Goal: Register for event/course

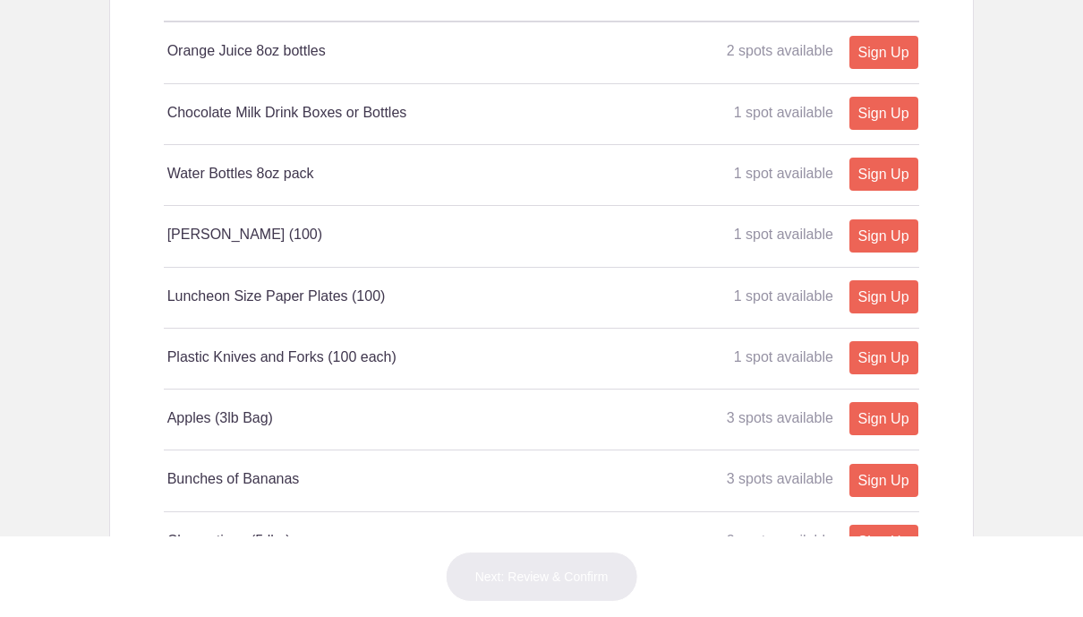
scroll to position [1047, 0]
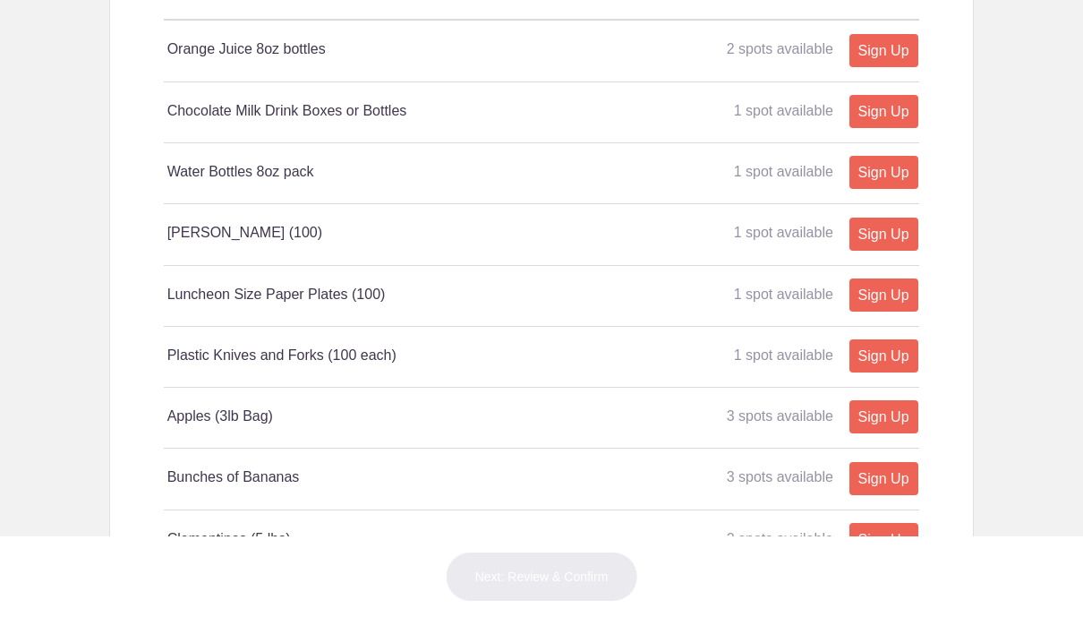
click at [896, 251] on link "Sign Up" at bounding box center [884, 234] width 69 height 33
type input "1"
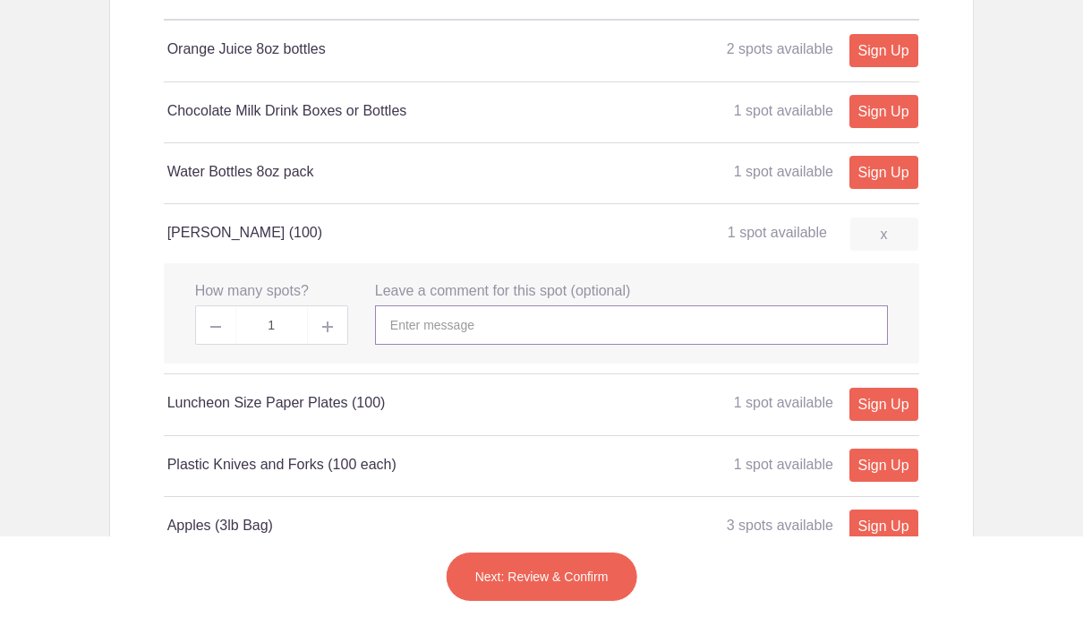
click at [553, 345] on input "text" at bounding box center [631, 324] width 513 height 39
type input "[PERSON_NAME]"
click at [571, 571] on button "Next: Review & Confirm" at bounding box center [542, 576] width 192 height 50
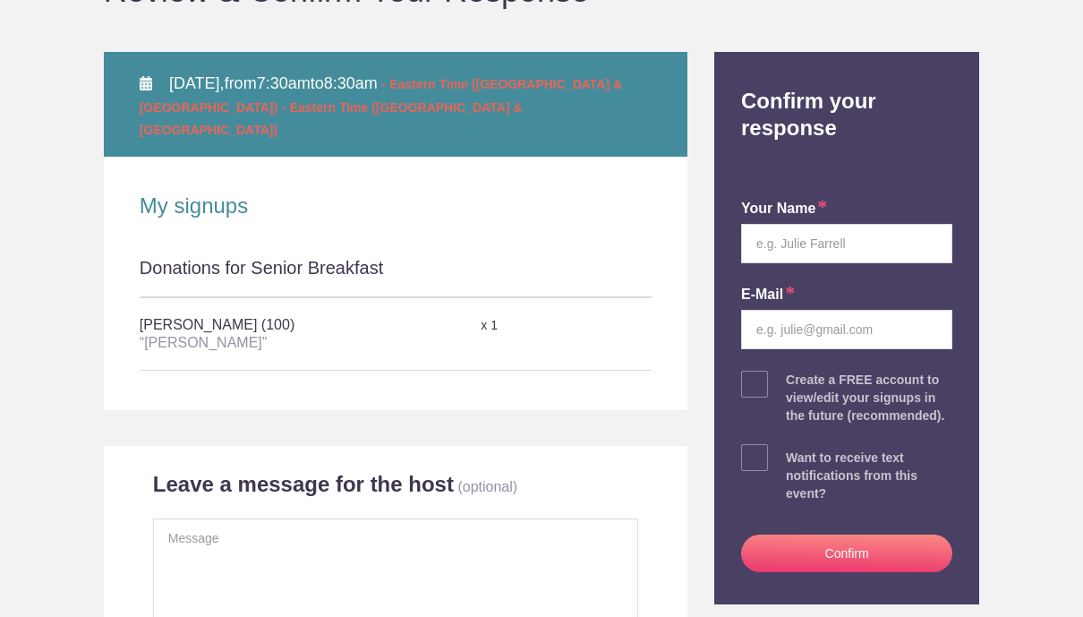
scroll to position [224, 0]
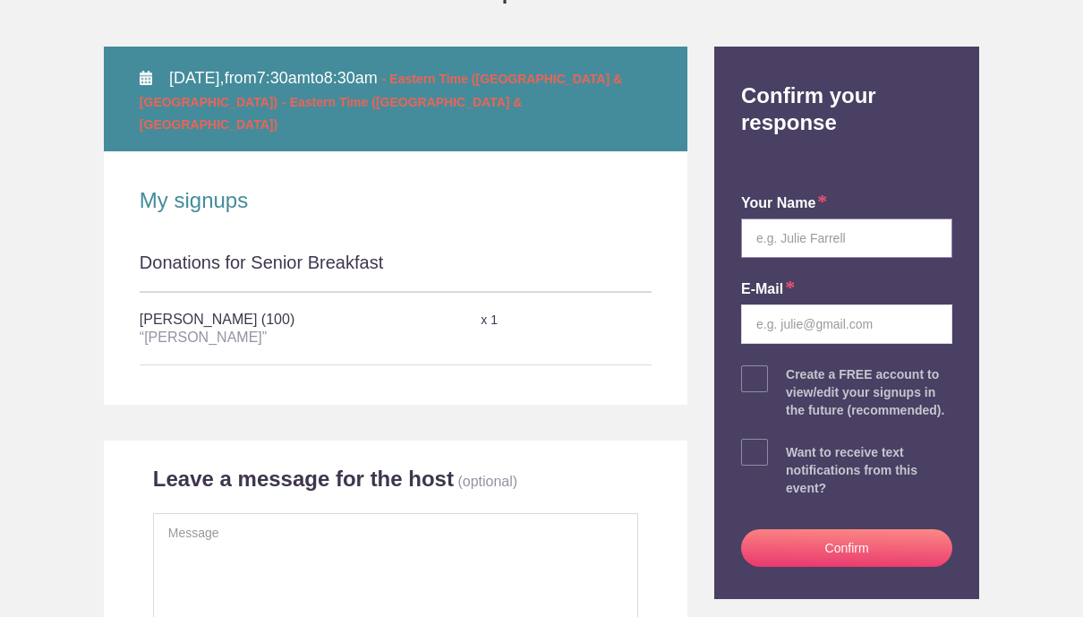
click at [906, 245] on input "text" at bounding box center [846, 237] width 211 height 39
type input "Kristie Snedeker"
type input "ksnedeker@umm.edu"
click at [890, 553] on button "Confirm" at bounding box center [846, 548] width 211 height 38
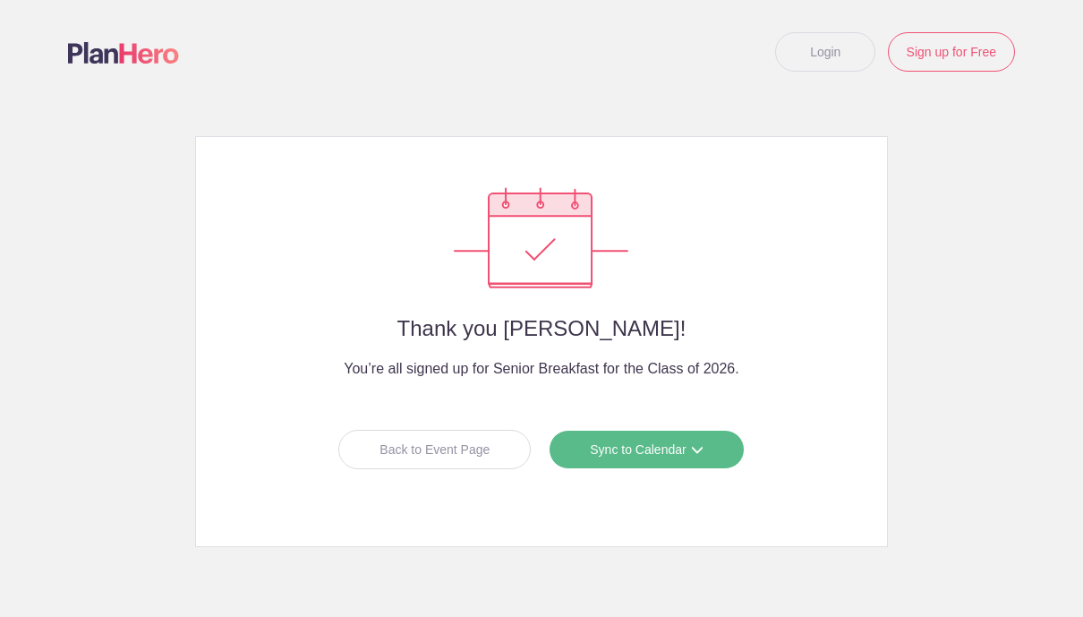
click at [697, 459] on link "Sync to Calendar" at bounding box center [646, 449] width 195 height 39
click at [962, 489] on div at bounding box center [541, 308] width 1083 height 617
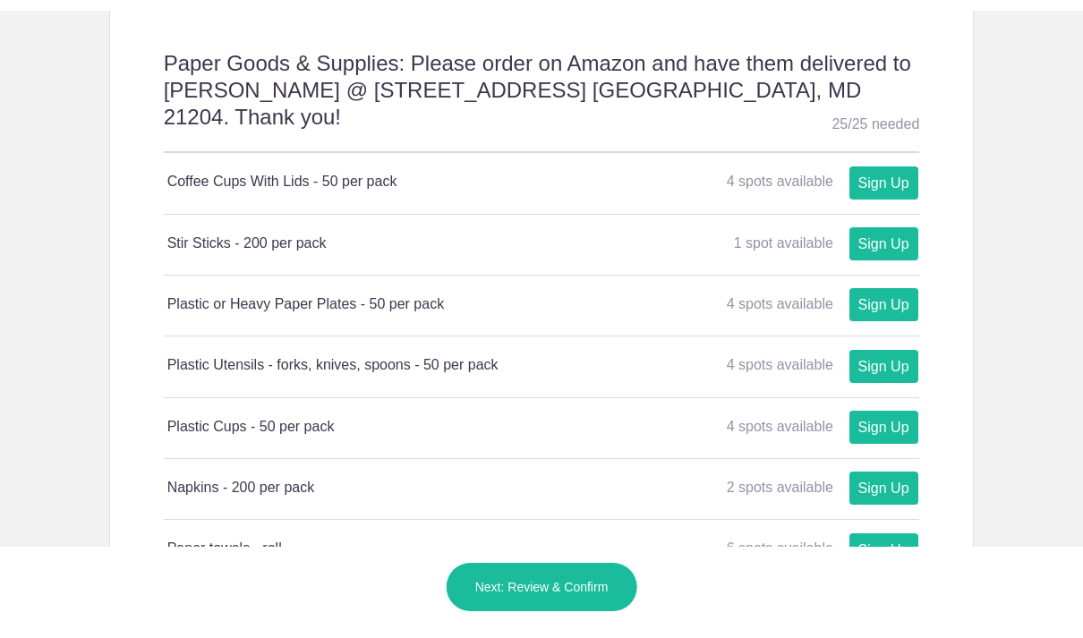
scroll to position [815, 0]
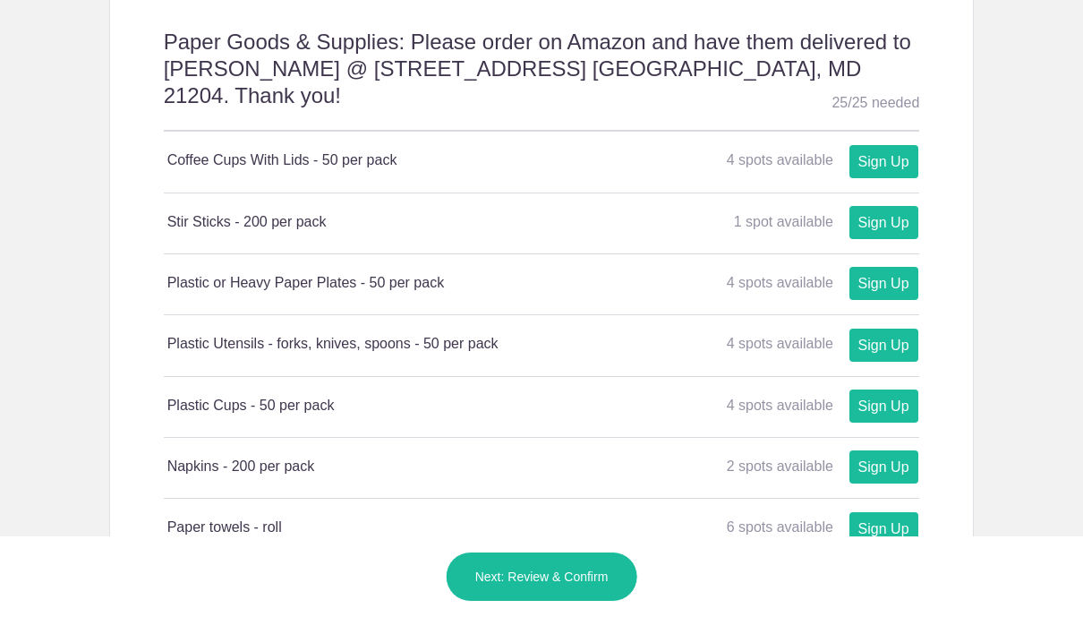
click at [897, 145] on link "Sign Up" at bounding box center [884, 161] width 69 height 33
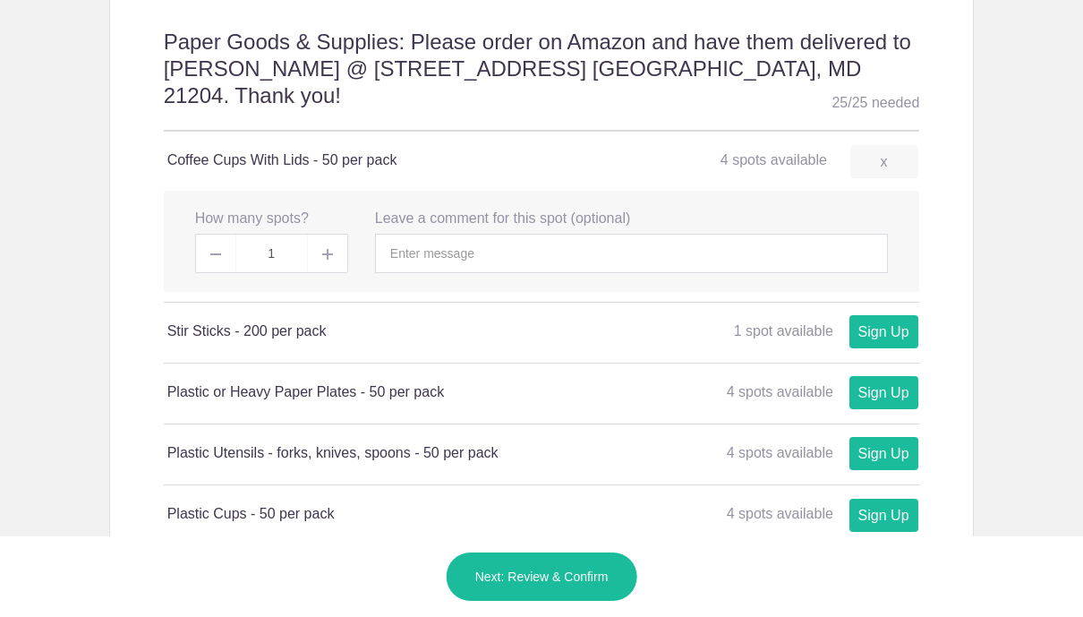
click at [324, 249] on img at bounding box center [327, 254] width 11 height 11
type input "2"
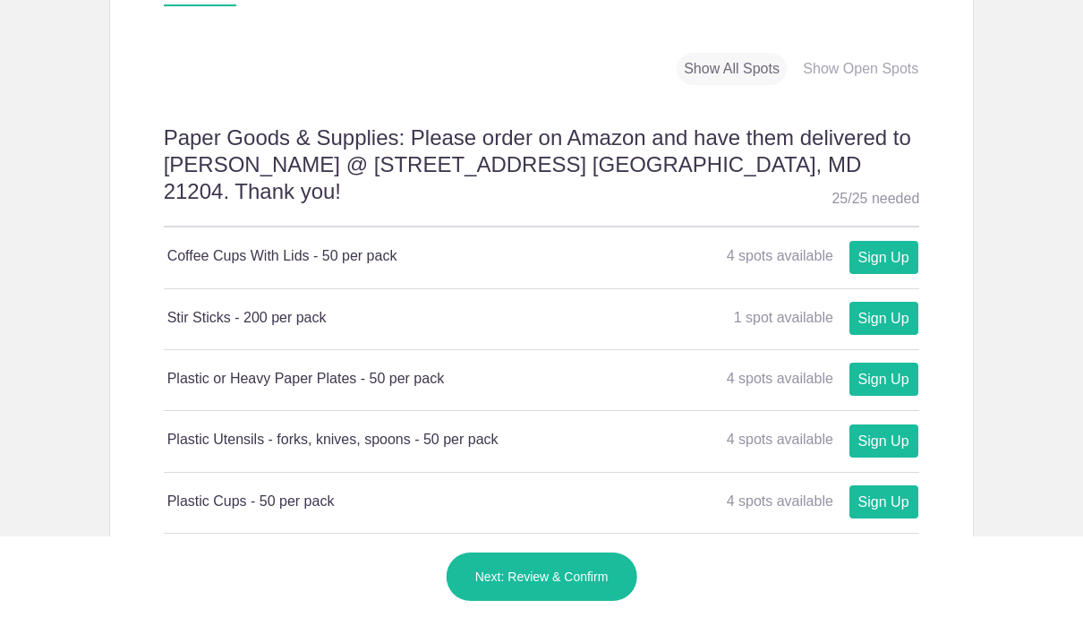
scroll to position [739, 0]
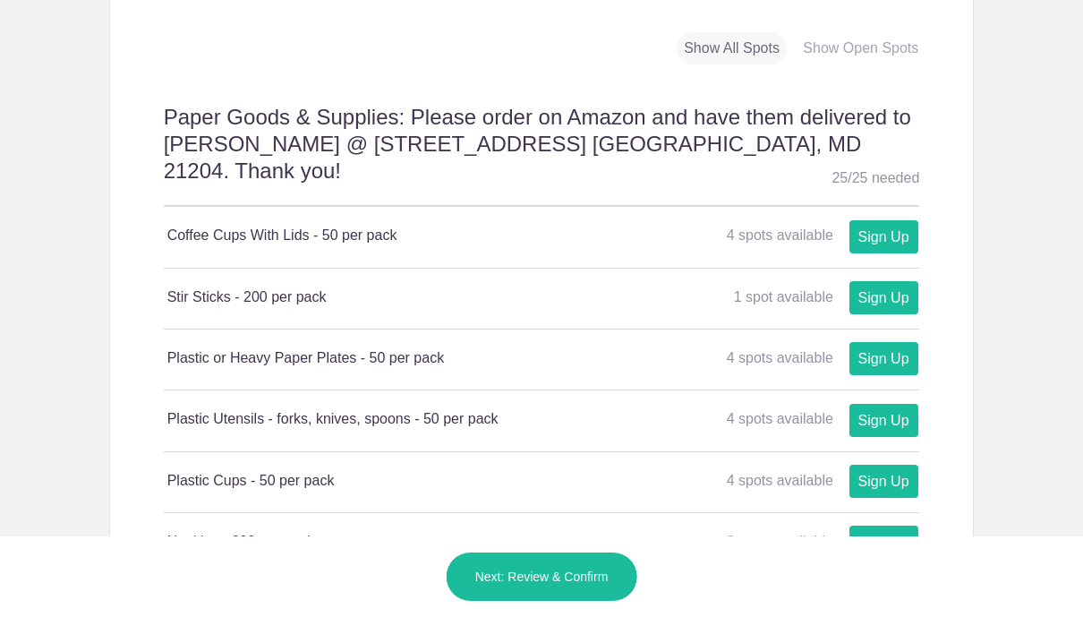
click at [893, 223] on link "Sign Up" at bounding box center [884, 236] width 69 height 33
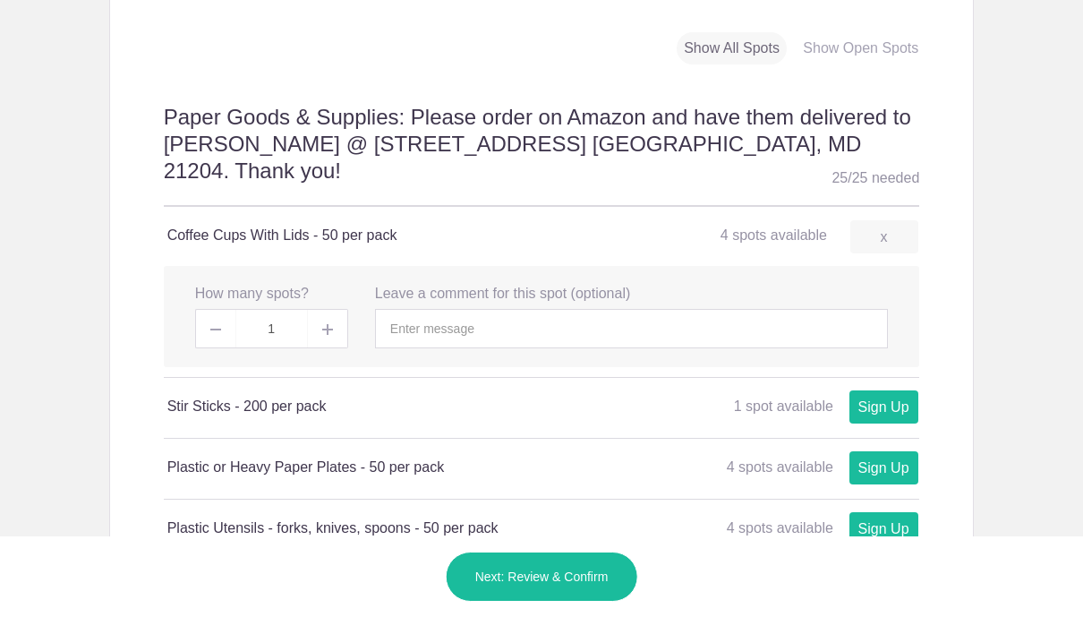
click at [332, 324] on img at bounding box center [327, 329] width 11 height 11
type input "2"
click at [897, 390] on link "Sign Up" at bounding box center [884, 406] width 69 height 33
type input "1"
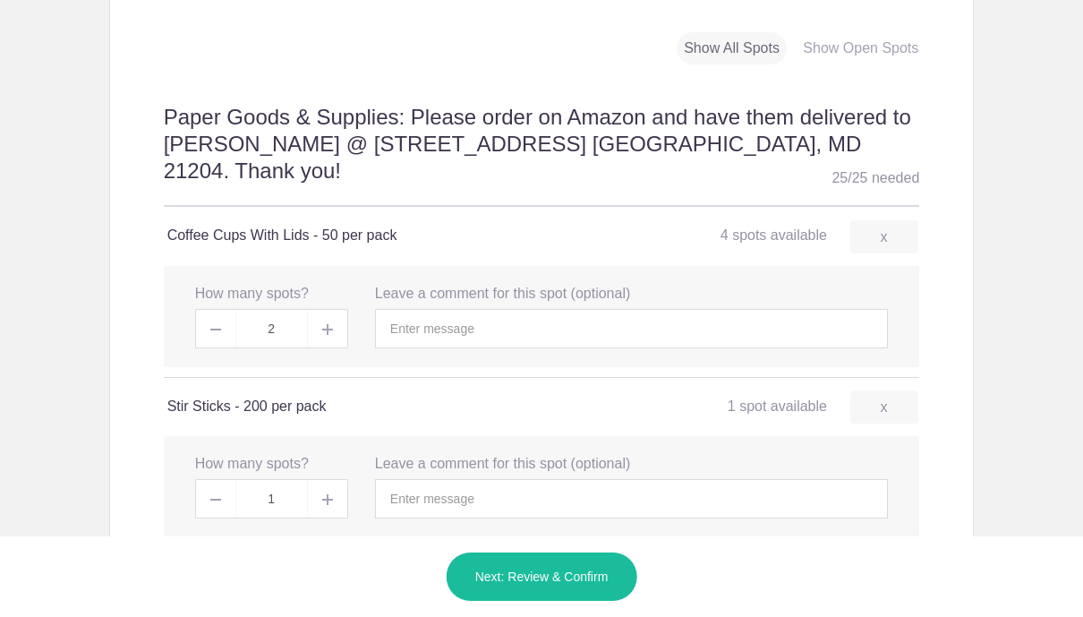
click at [340, 479] on span at bounding box center [328, 498] width 40 height 39
click at [332, 494] on img at bounding box center [327, 499] width 11 height 11
click at [337, 479] on span at bounding box center [328, 498] width 40 height 39
click at [313, 479] on span at bounding box center [328, 498] width 40 height 39
click at [326, 479] on span at bounding box center [328, 498] width 40 height 39
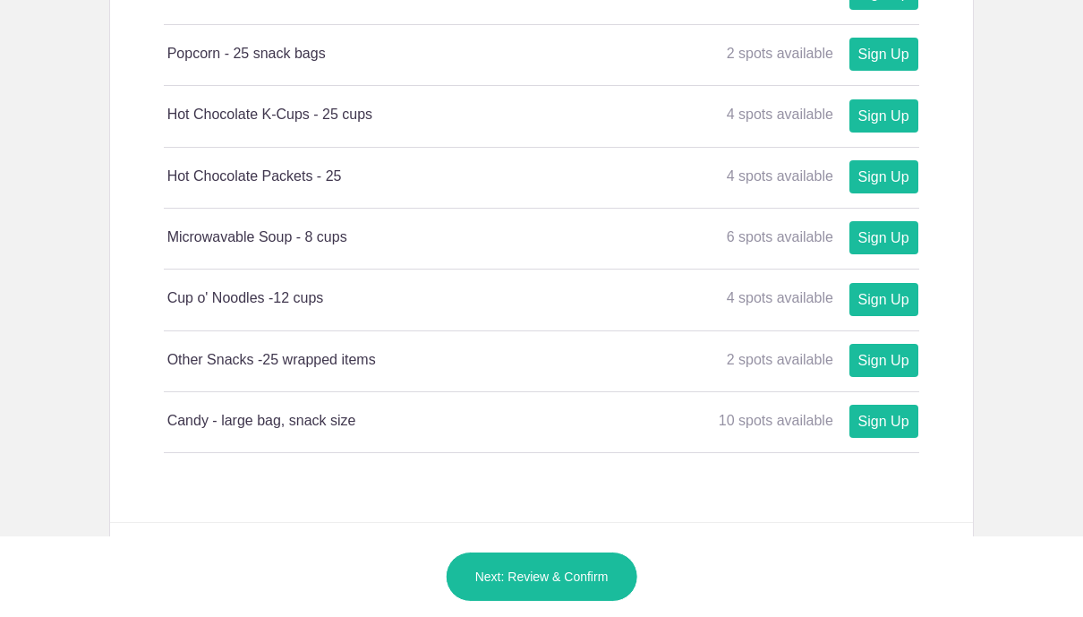
scroll to position [3381, 0]
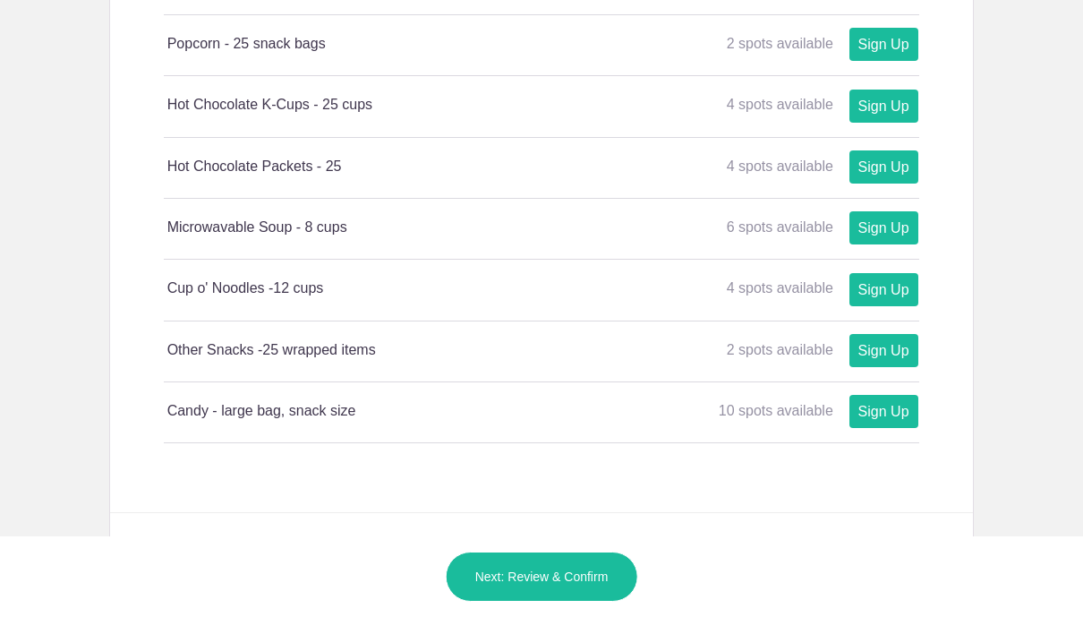
click at [905, 150] on link "Sign Up" at bounding box center [884, 166] width 69 height 33
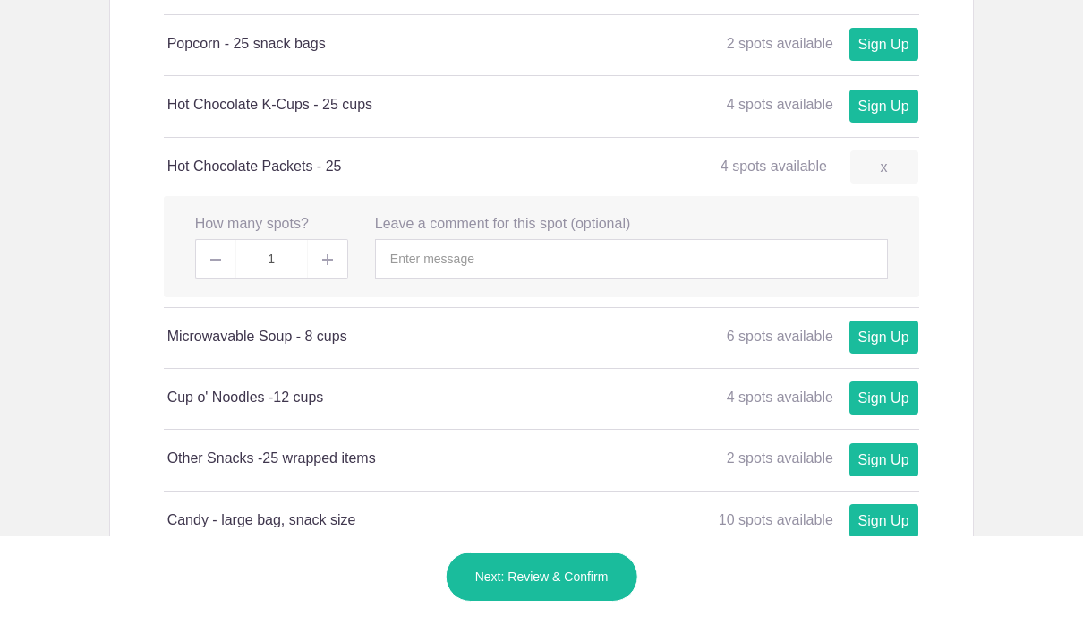
click at [324, 254] on img at bounding box center [327, 259] width 11 height 11
type input "2"
click at [897, 381] on link "Sign Up" at bounding box center [884, 397] width 69 height 33
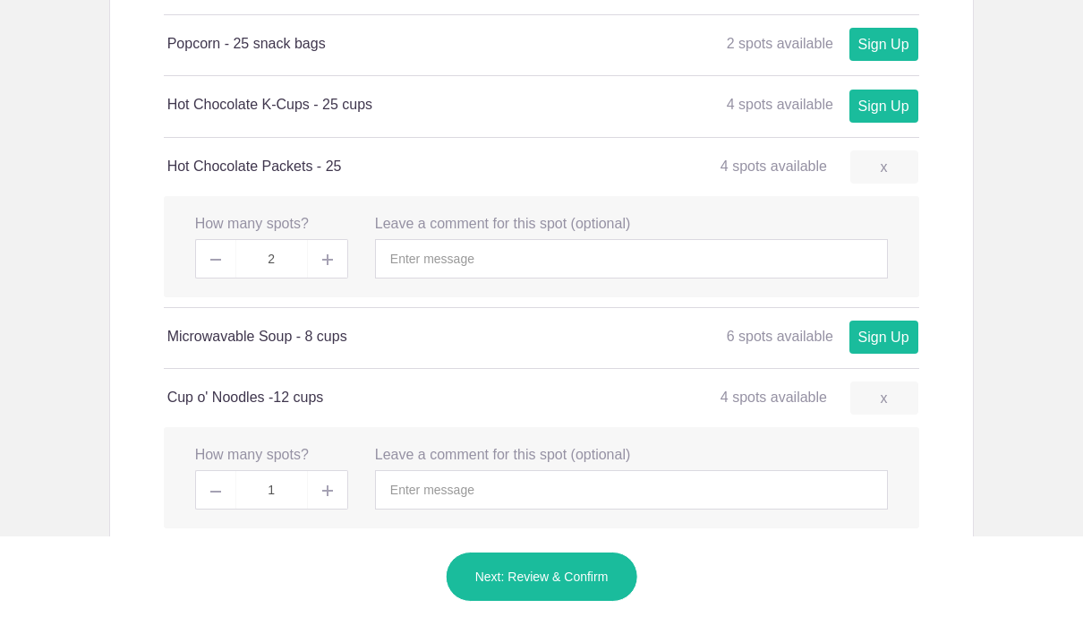
click at [333, 470] on span at bounding box center [328, 489] width 40 height 39
click at [326, 485] on img at bounding box center [327, 490] width 11 height 11
type input "3"
click at [585, 570] on button "Next: Review & Confirm" at bounding box center [542, 576] width 192 height 50
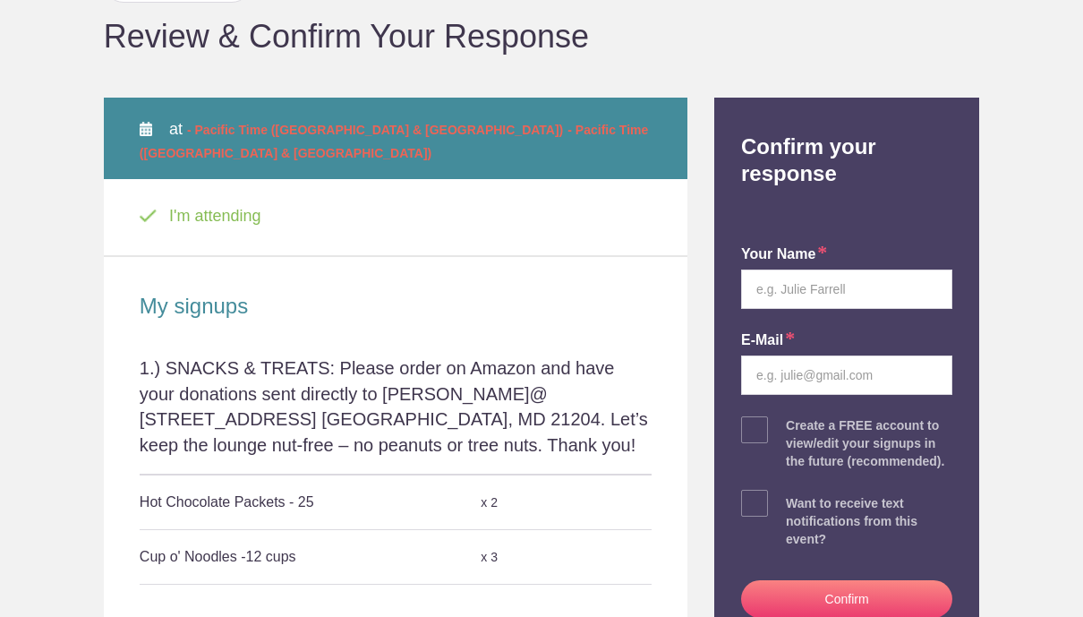
scroll to position [180, 0]
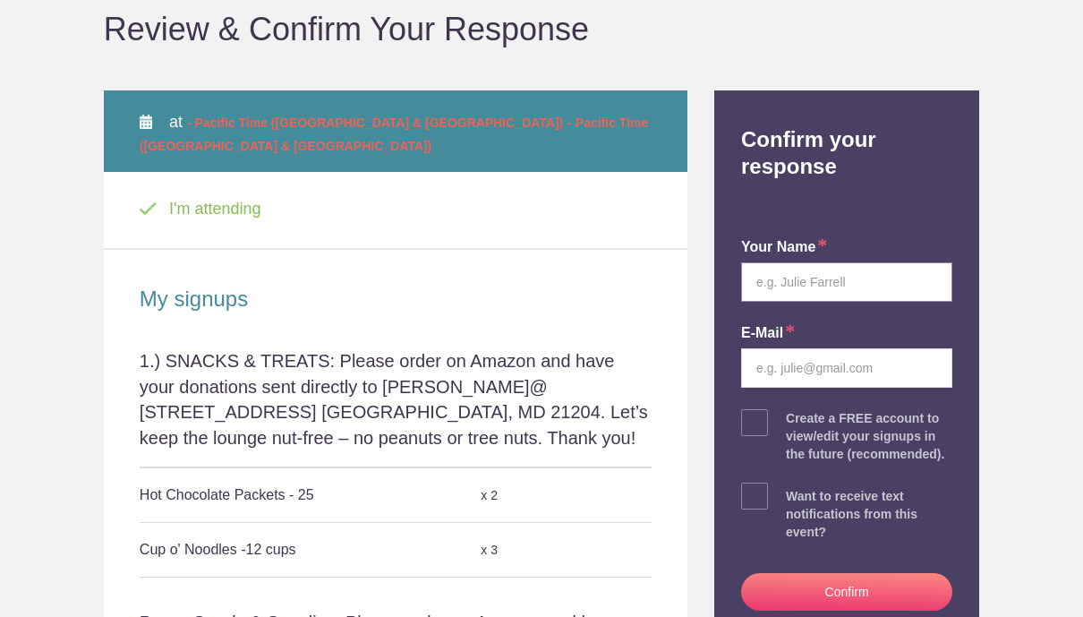
click at [894, 293] on input "text" at bounding box center [846, 281] width 211 height 39
click at [856, 294] on input "Kristie" at bounding box center [846, 281] width 211 height 39
type input "Kristie Snedeker"
click at [855, 369] on input "email" at bounding box center [846, 367] width 211 height 39
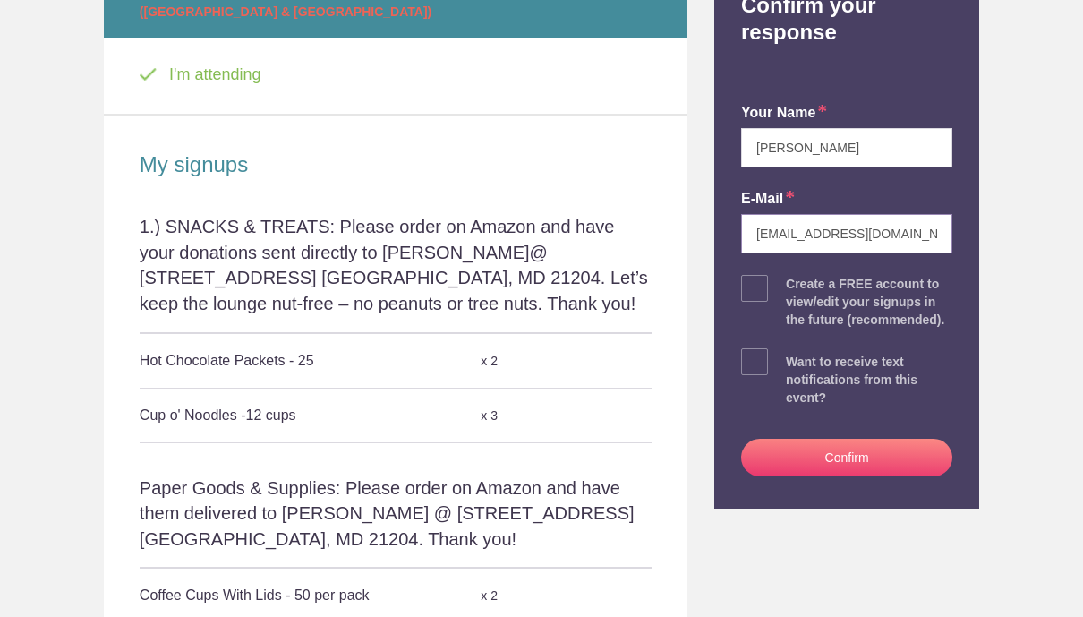
scroll to position [315, 0]
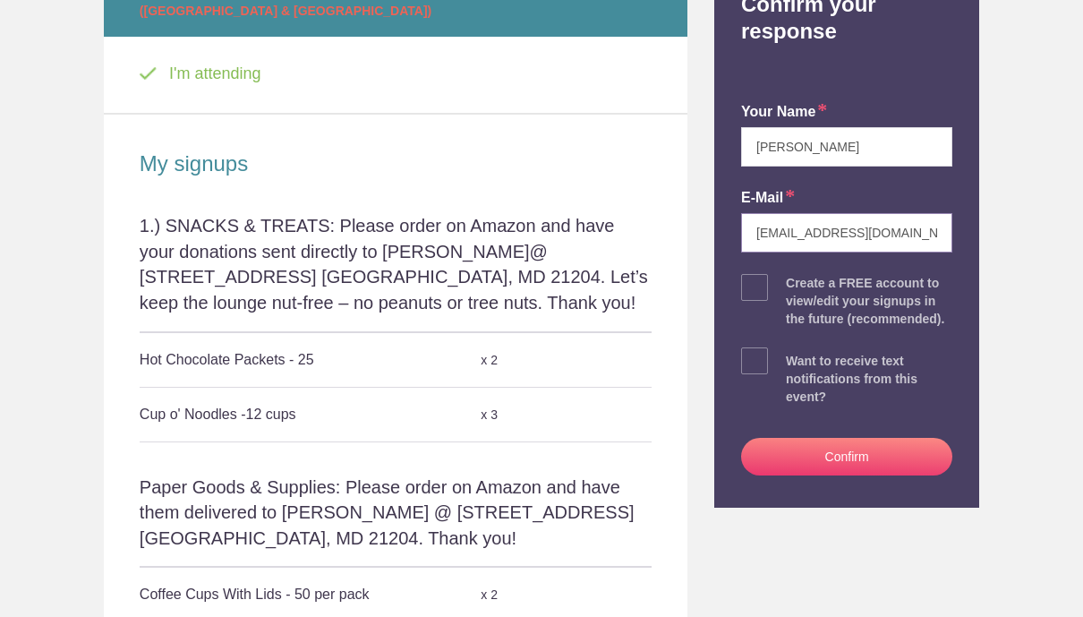
type input "ksnedeker@umm.edu"
click at [882, 466] on button "Confirm" at bounding box center [846, 457] width 211 height 38
